Goal: Information Seeking & Learning: Learn about a topic

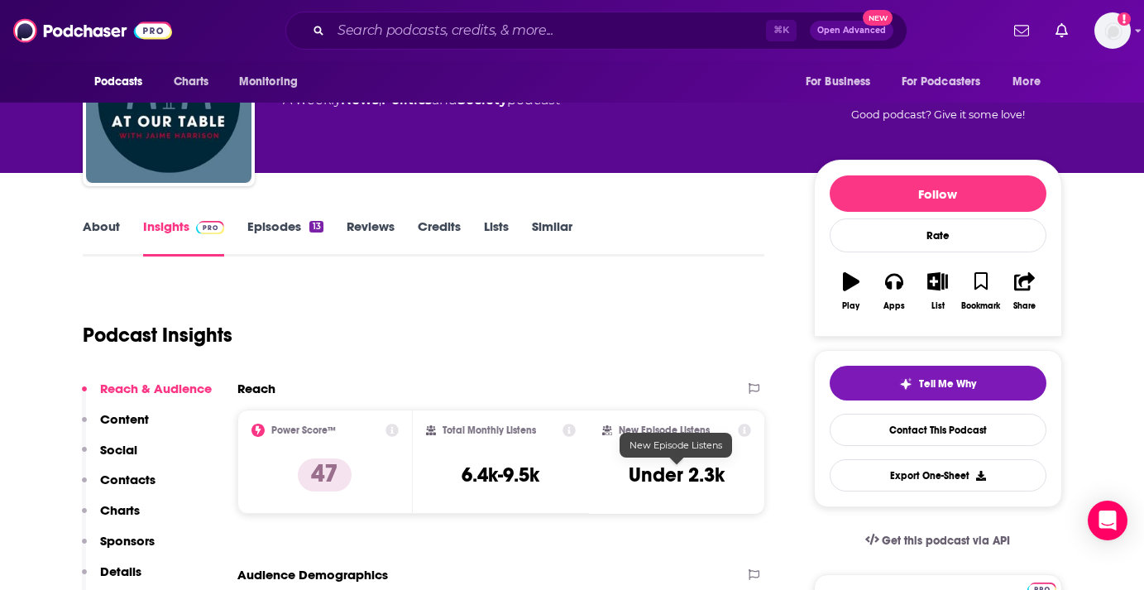
scroll to position [55, 0]
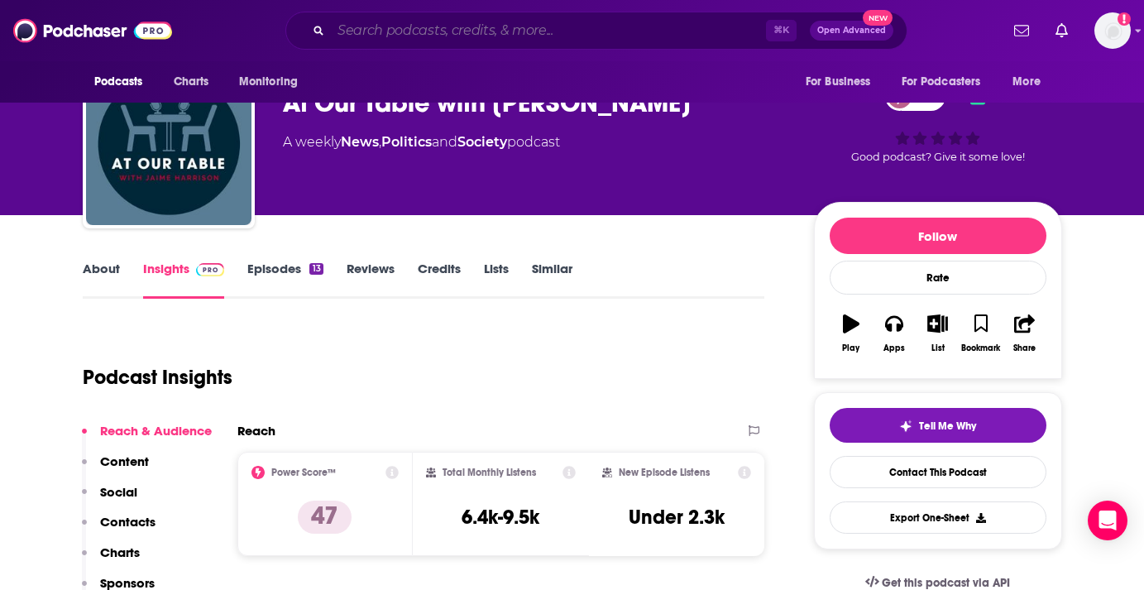
click at [502, 36] on input "Search podcasts, credits, & more..." at bounding box center [548, 30] width 435 height 26
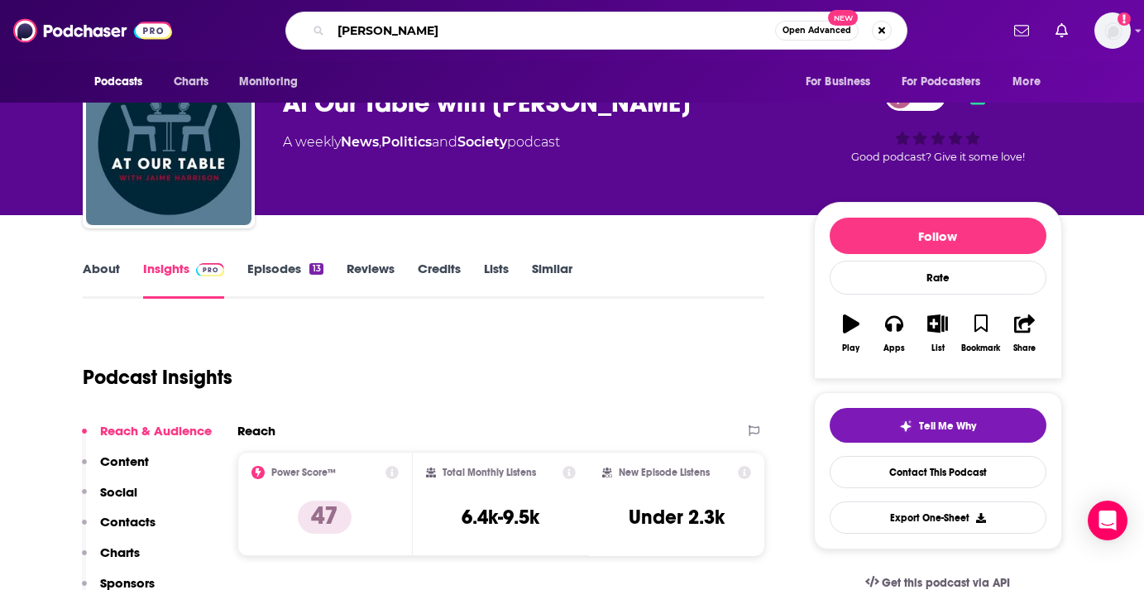
type input "[PERSON_NAME]"
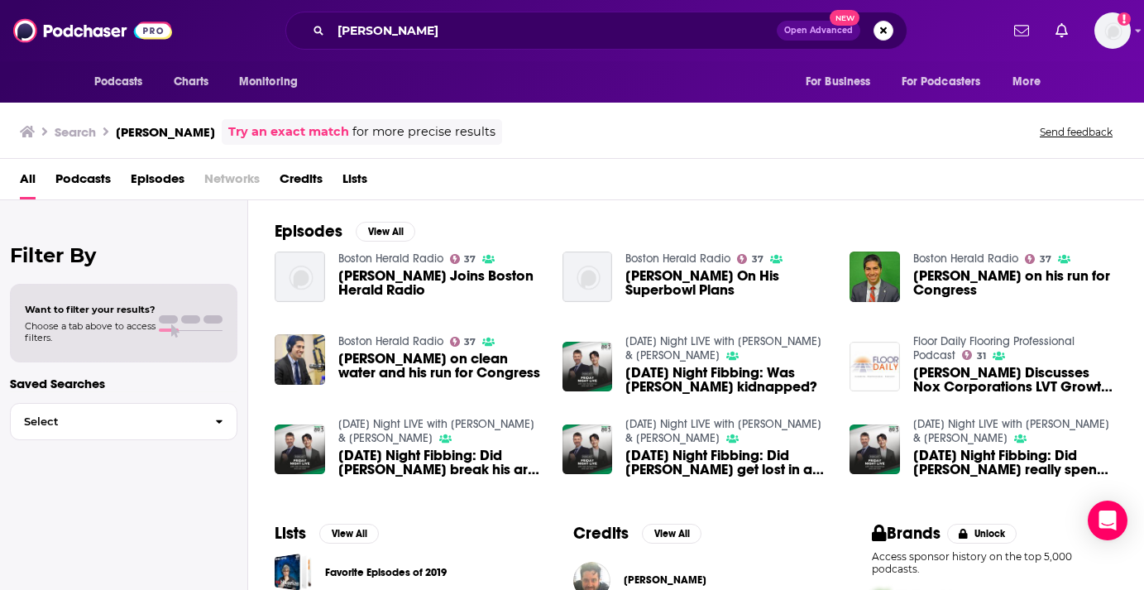
scroll to position [194, 0]
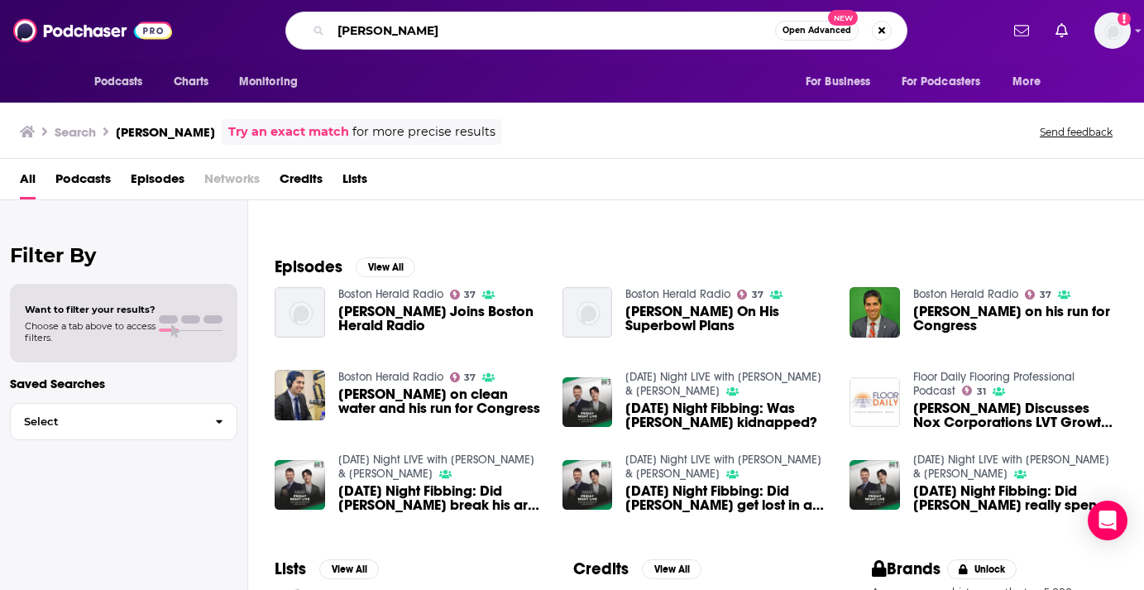
click at [492, 26] on input "[PERSON_NAME]" at bounding box center [553, 30] width 444 height 26
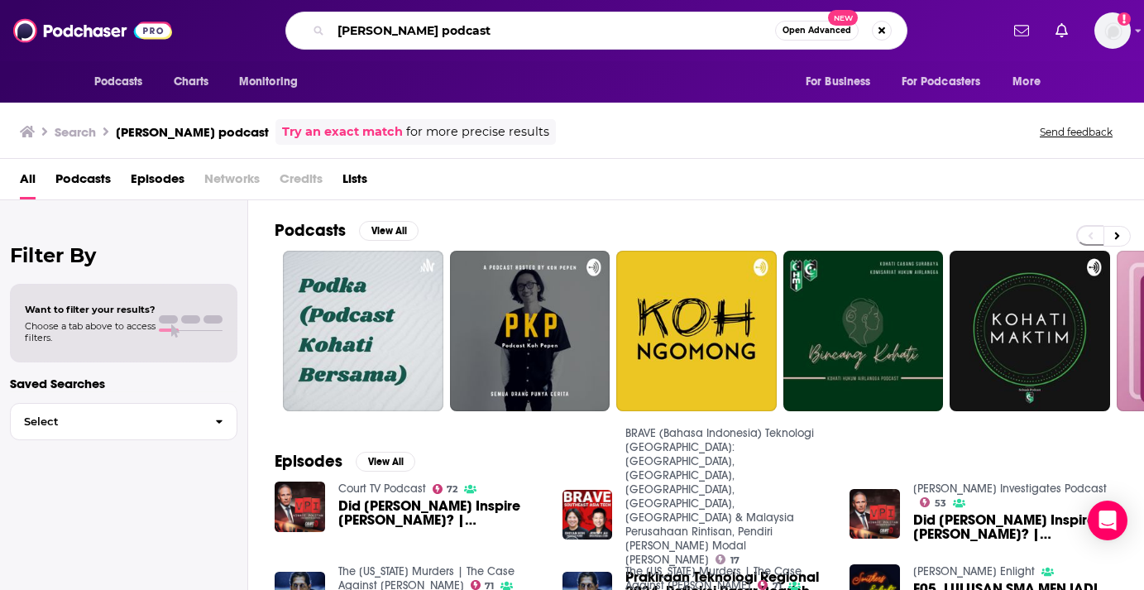
click at [449, 32] on input "[PERSON_NAME] podcast" at bounding box center [553, 30] width 444 height 26
type input "the people's cabinet"
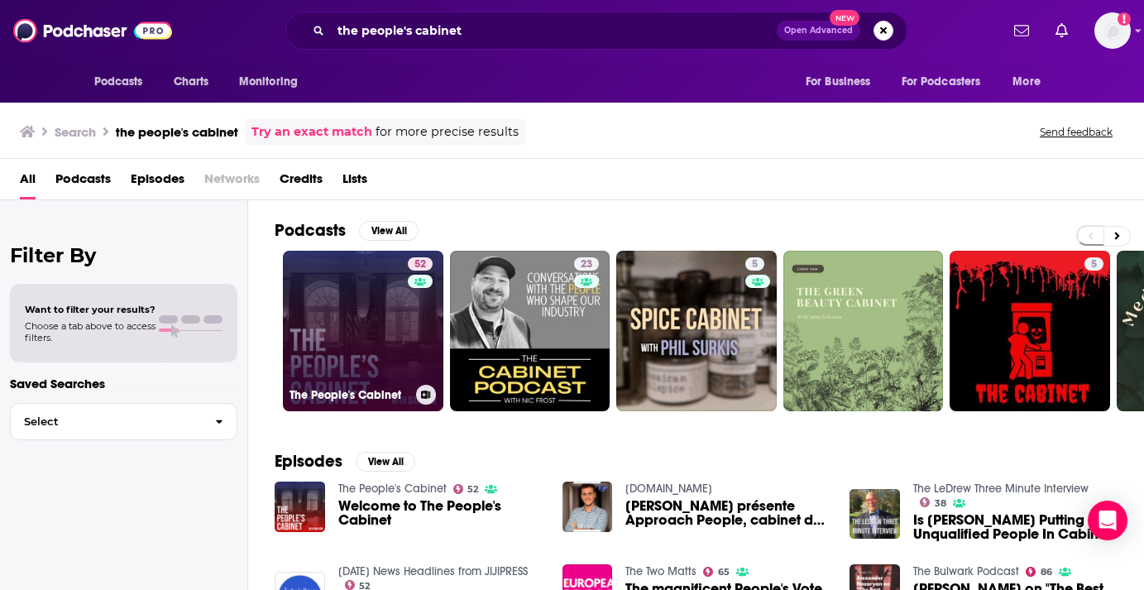
click at [376, 334] on link "52 The People's Cabinet" at bounding box center [363, 331] width 161 height 161
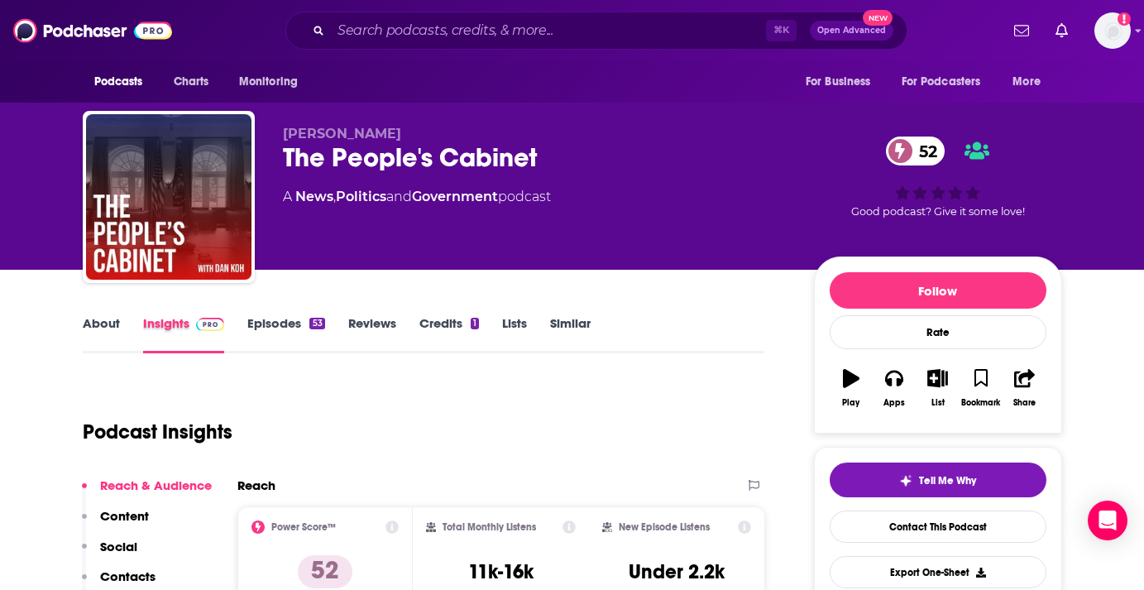
click at [244, 319] on div "Insights" at bounding box center [195, 334] width 105 height 38
click at [264, 320] on link "Episodes 53" at bounding box center [285, 334] width 77 height 38
